Goal: Task Accomplishment & Management: Complete application form

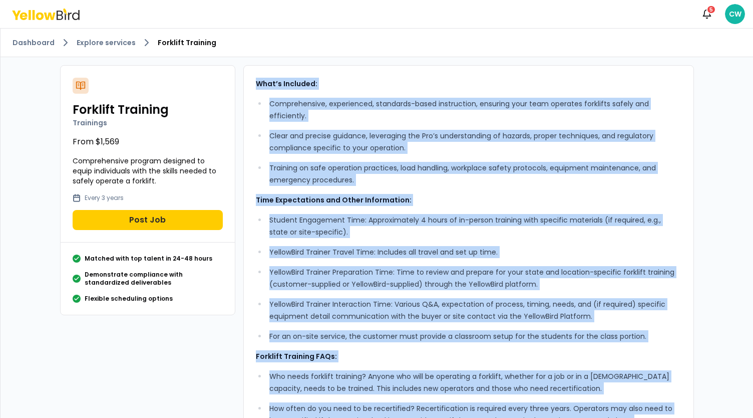
click at [62, 13] on icon at bounding box center [60, 16] width 7 height 10
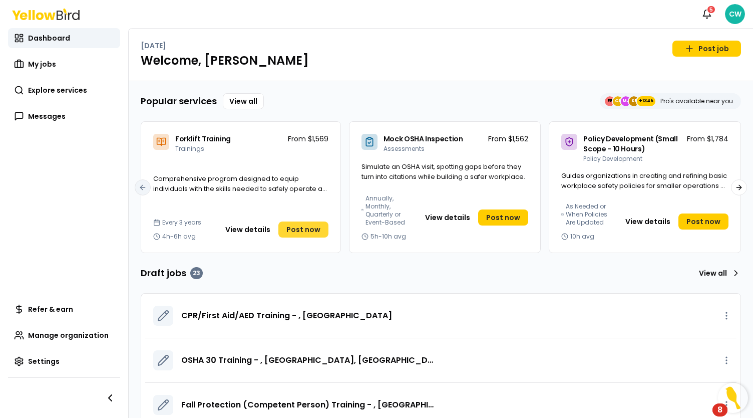
click at [307, 229] on span "Post now" at bounding box center [304, 229] width 34 height 10
